Goal: Task Accomplishment & Management: Complete application form

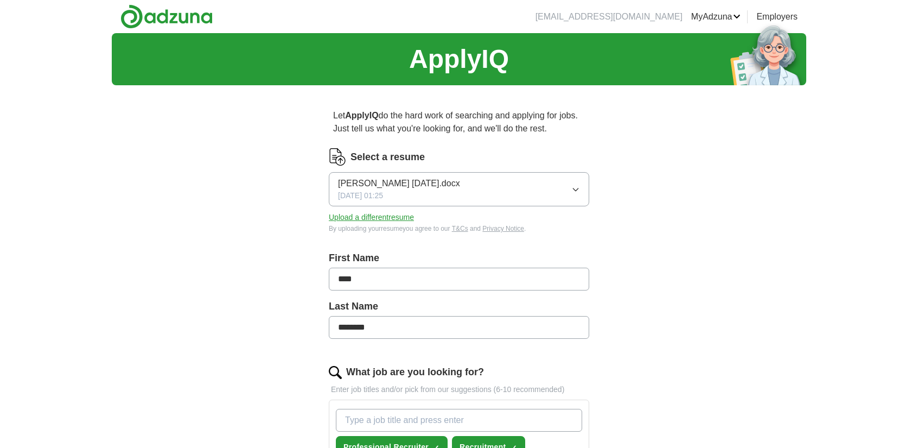
click at [411, 198] on div "[PERSON_NAME] [DATE].docx [DATE] 01:25" at bounding box center [399, 189] width 122 height 24
drag, startPoint x: 366, startPoint y: 278, endPoint x: 278, endPoint y: 264, distance: 88.6
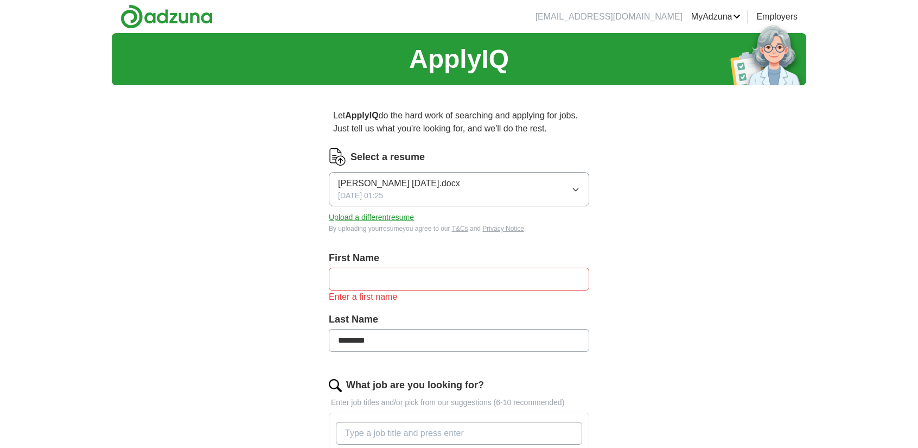
drag, startPoint x: 394, startPoint y: 328, endPoint x: 251, endPoint y: 331, distance: 143.3
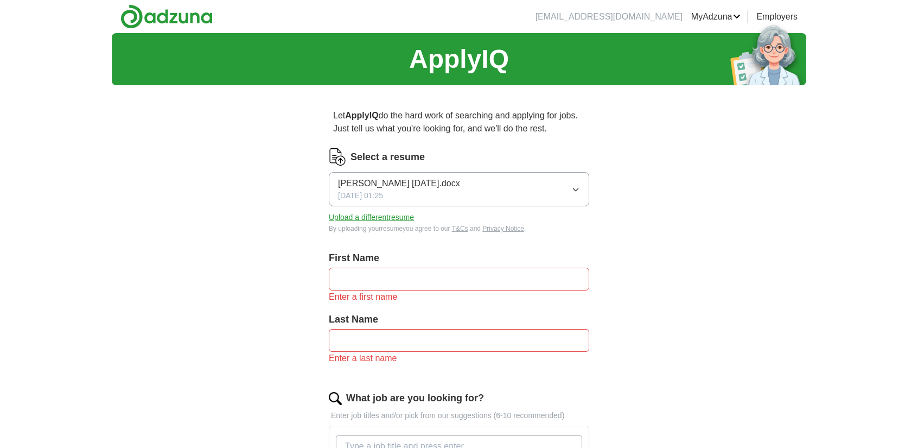
click at [0, 0] on link "ApplyIQ" at bounding box center [0, 0] width 0 height 0
